Goal: Check status

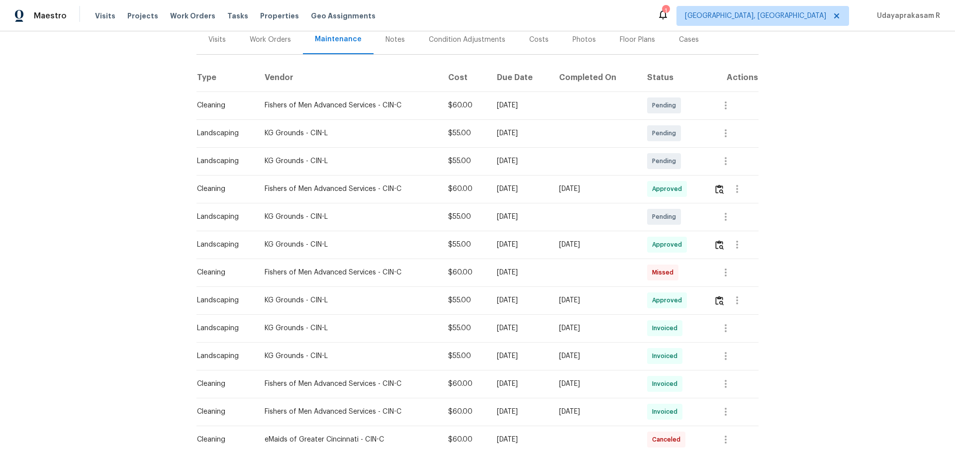
scroll to position [149, 0]
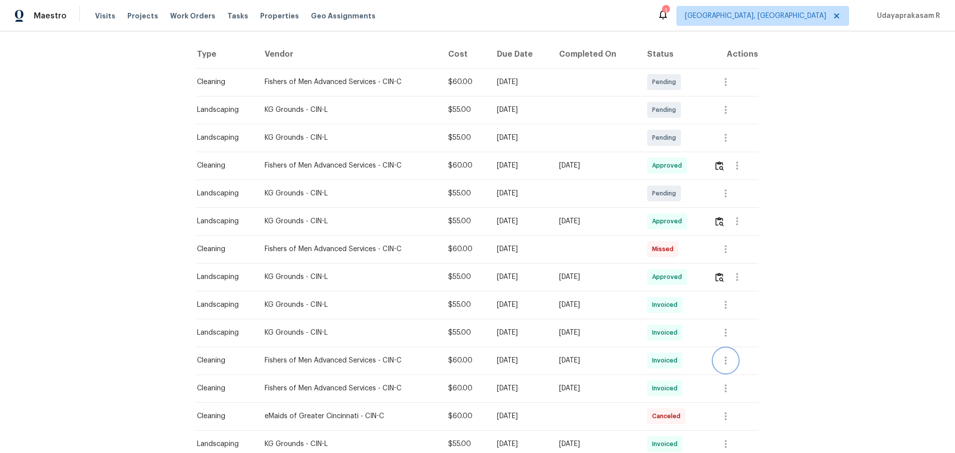
click at [679, 298] on icon "button" at bounding box center [726, 361] width 12 height 12
click at [679, 298] on li "View details" at bounding box center [748, 377] width 70 height 16
click at [679, 245] on div at bounding box center [477, 226] width 955 height 453
drag, startPoint x: 194, startPoint y: 248, endPoint x: 713, endPoint y: 248, distance: 519.0
click at [679, 248] on tr "Cleaning Fishers of Men Advanced Services - CIN-C $60.00 [DATE] Missed" at bounding box center [478, 249] width 562 height 28
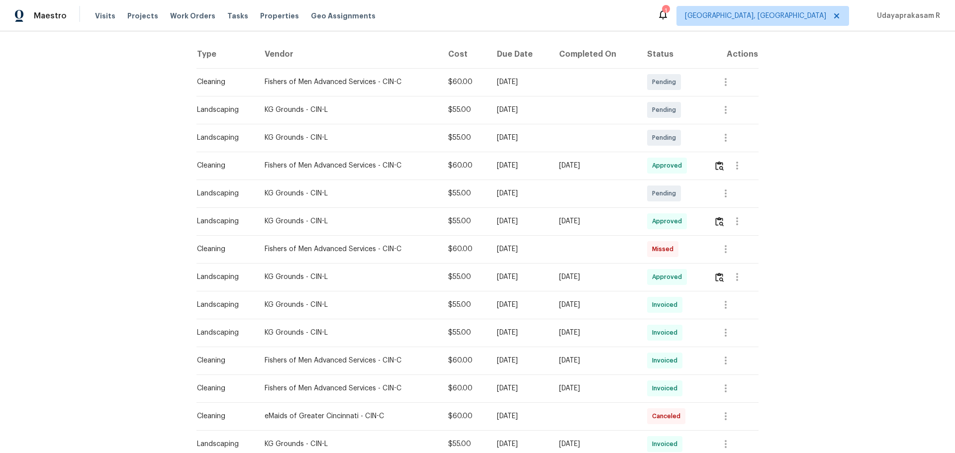
drag, startPoint x: 274, startPoint y: 298, endPoint x: 199, endPoint y: 285, distance: 76.7
click at [274, 298] on td "KG Grounds - CIN-L" at bounding box center [349, 305] width 184 height 28
drag, startPoint x: 184, startPoint y: 363, endPoint x: 630, endPoint y: 363, distance: 446.4
click at [630, 298] on div "Back to all projects [STREET_ADDRESS][PERSON_NAME] 3 Beds | 2 1/2 Baths | Total…" at bounding box center [477, 242] width 955 height 422
click at [561, 298] on td "[DATE]" at bounding box center [595, 361] width 88 height 28
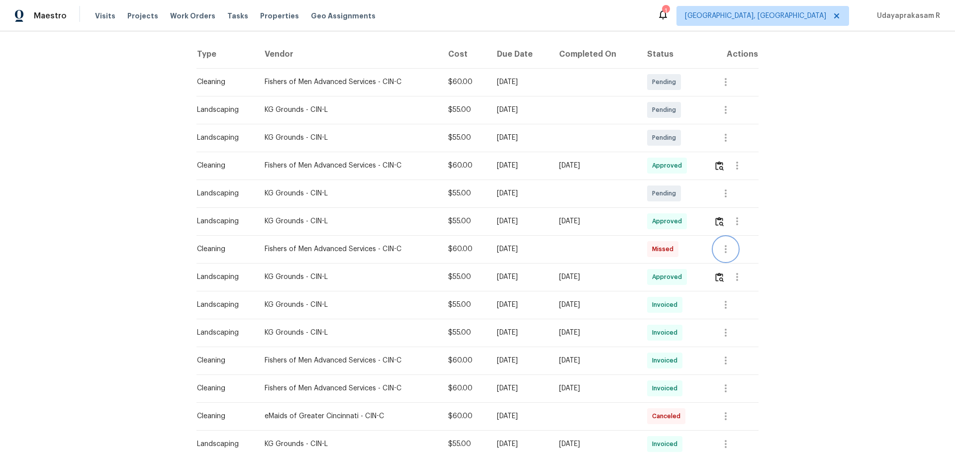
click at [679, 251] on icon "button" at bounding box center [726, 249] width 12 height 12
click at [679, 249] on div at bounding box center [477, 226] width 955 height 453
drag, startPoint x: 616, startPoint y: 258, endPoint x: 426, endPoint y: 254, distance: 189.7
click at [430, 254] on tr "Cleaning Fishers of Men Advanced Services - CIN-C $60.00 [DATE] Missed" at bounding box center [478, 249] width 562 height 28
drag, startPoint x: 533, startPoint y: 169, endPoint x: 437, endPoint y: 170, distance: 96.0
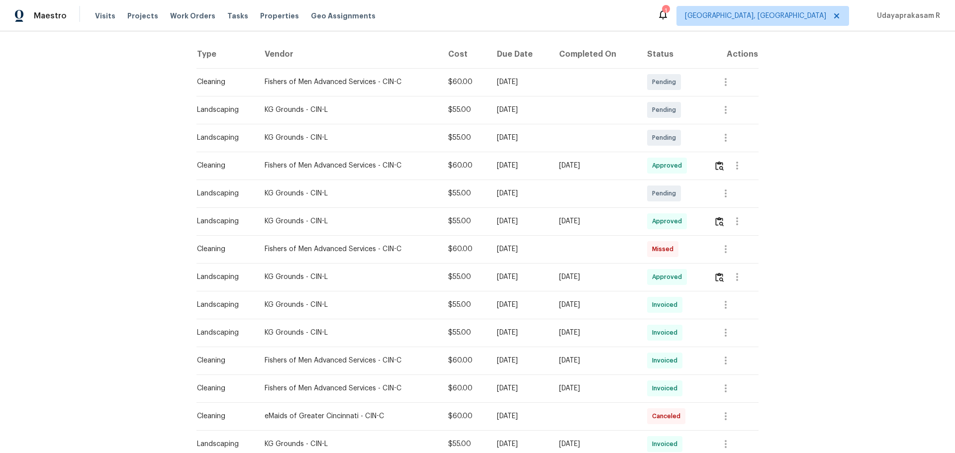
click at [510, 169] on div "[DATE]" at bounding box center [520, 166] width 46 height 10
click at [521, 187] on td "[DATE]" at bounding box center [520, 194] width 62 height 28
